Goal: Task Accomplishment & Management: Manage account settings

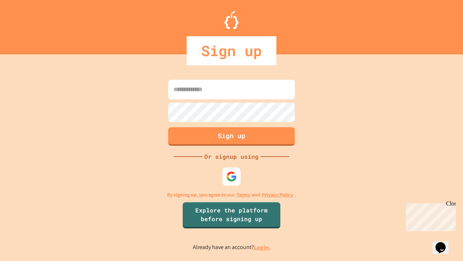
click at [263, 247] on link "Log in." at bounding box center [262, 247] width 17 height 8
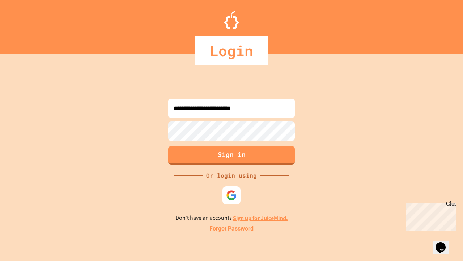
type input "**********"
